Goal: Task Accomplishment & Management: Manage account settings

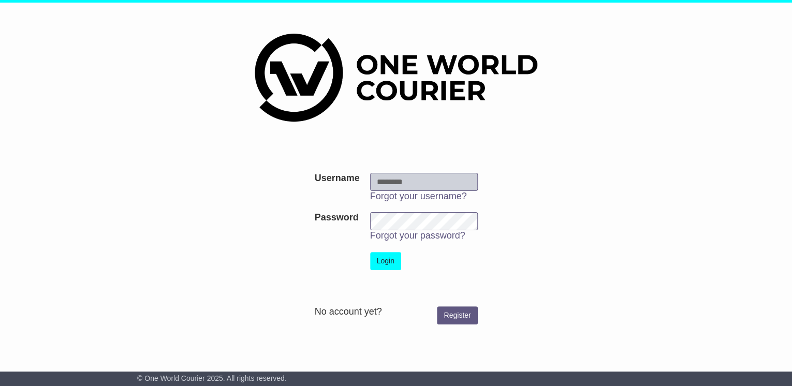
type input "**********"
click at [381, 256] on button "Login" at bounding box center [385, 261] width 31 height 18
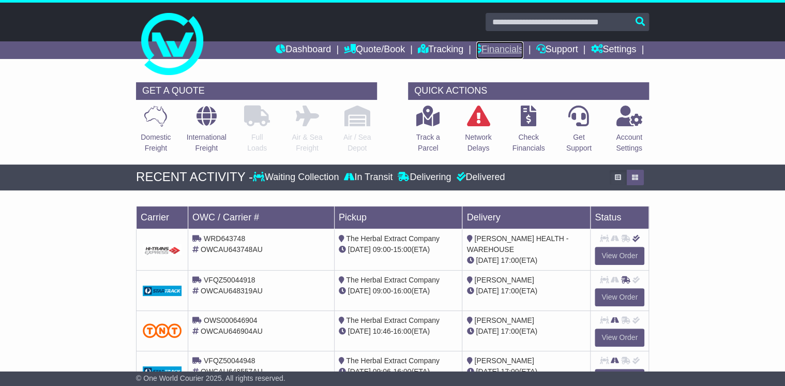
click at [507, 46] on link "Financials" at bounding box center [500, 50] width 47 height 18
